Goal: Information Seeking & Learning: Check status

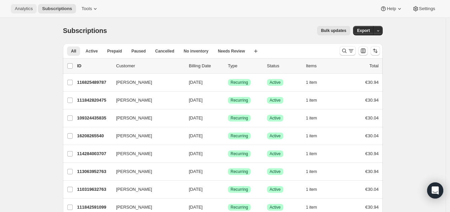
click at [23, 7] on span "Analytics" at bounding box center [24, 8] width 18 height 5
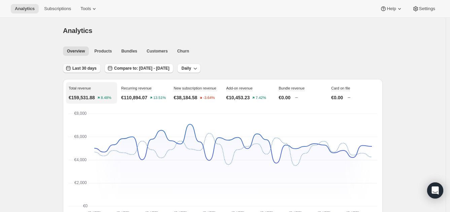
click at [88, 67] on span "Last 30 days" at bounding box center [84, 68] width 24 height 5
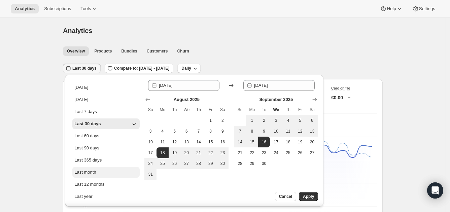
click at [112, 169] on button "Last month" at bounding box center [105, 172] width 67 height 11
type input "2025-08-01"
type input "[DATE]"
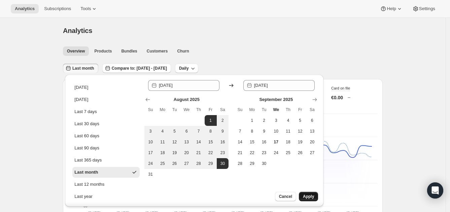
click at [314, 197] on button "Apply" at bounding box center [308, 196] width 19 height 9
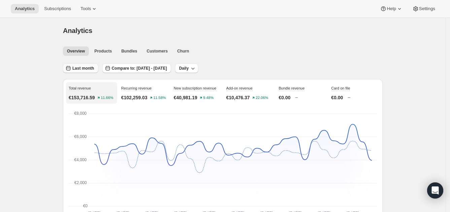
click at [82, 69] on span "Last month" at bounding box center [83, 68] width 22 height 5
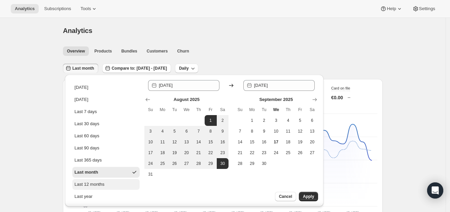
click at [108, 185] on button "Last 12 months" at bounding box center [105, 184] width 67 height 11
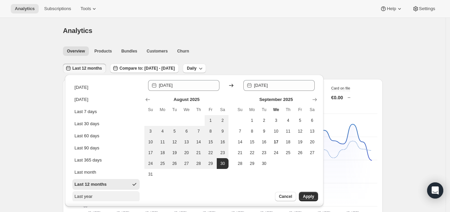
click at [107, 198] on button "Last year" at bounding box center [105, 196] width 67 height 11
type input "2024-01-01"
type input "2024-12-31"
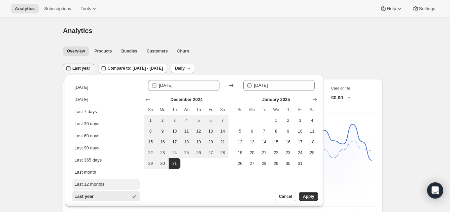
click at [112, 182] on button "Last 12 months" at bounding box center [105, 184] width 67 height 11
type input "2024-09-01"
type input "[DATE]"
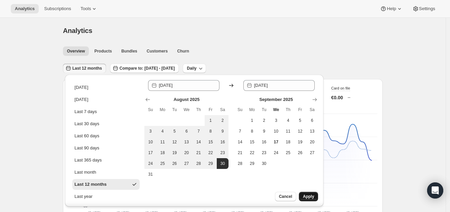
click at [314, 194] on button "Apply" at bounding box center [308, 196] width 19 height 9
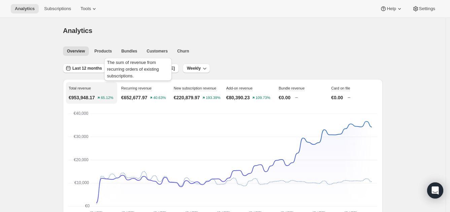
click at [148, 89] on span "Recurring revenue" at bounding box center [136, 88] width 31 height 4
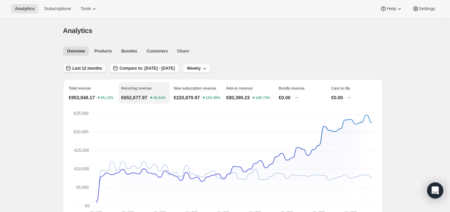
click at [100, 69] on span "Last 12 months" at bounding box center [87, 68] width 30 height 5
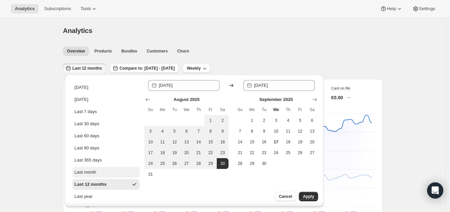
click at [101, 175] on button "Last month" at bounding box center [105, 172] width 67 height 11
type input "2025-08-01"
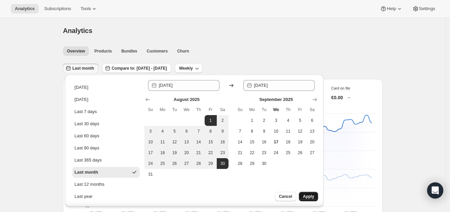
click at [308, 196] on span "Apply" at bounding box center [308, 196] width 11 height 5
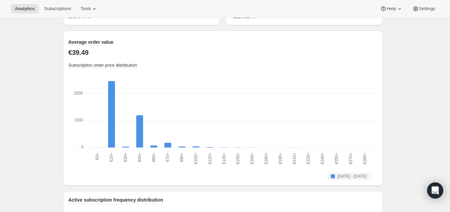
scroll to position [682, 0]
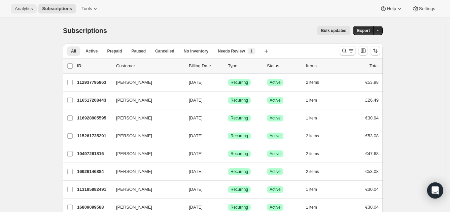
click at [24, 8] on span "Analytics" at bounding box center [24, 8] width 18 height 5
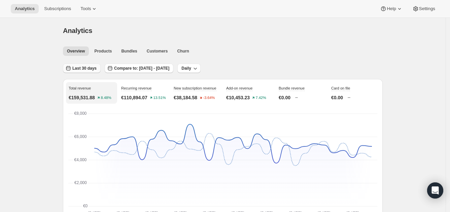
click at [84, 68] on span "Last 30 days" at bounding box center [84, 68] width 24 height 5
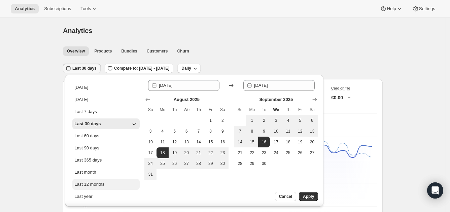
click at [111, 184] on button "Last 12 months" at bounding box center [105, 184] width 67 height 11
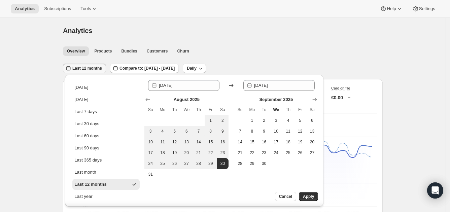
type input "2024-09-01"
type input "[DATE]"
click at [307, 195] on span "Apply" at bounding box center [308, 196] width 11 height 5
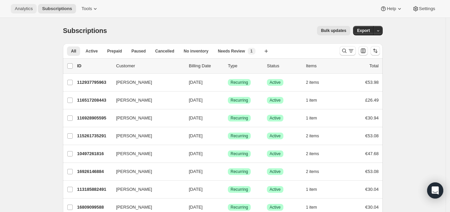
click at [27, 9] on span "Analytics" at bounding box center [24, 8] width 18 height 5
